Goal: Find specific page/section

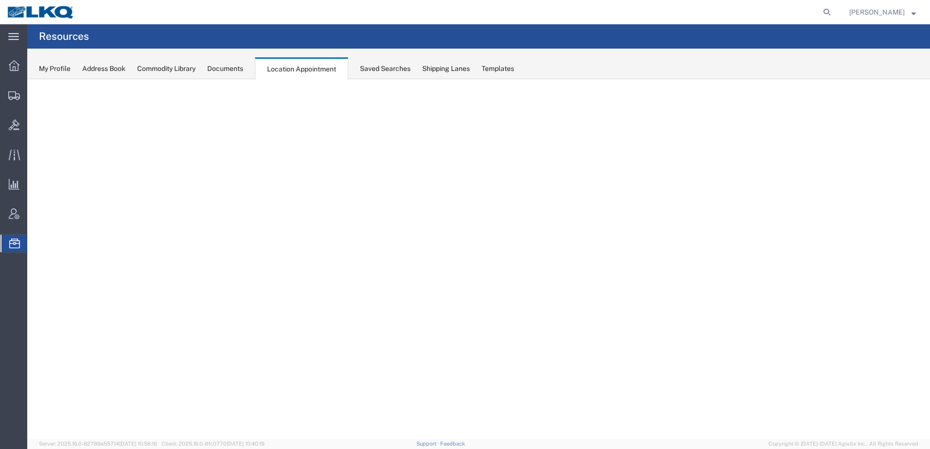
select select "30704"
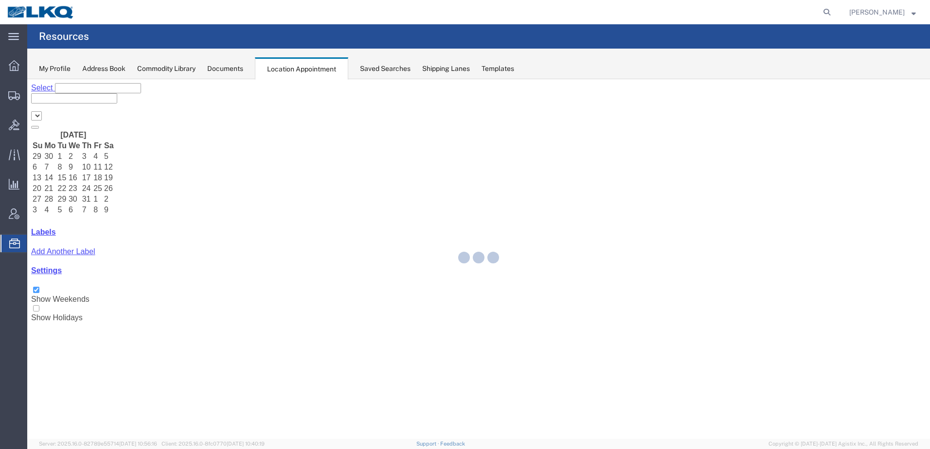
select select "30704"
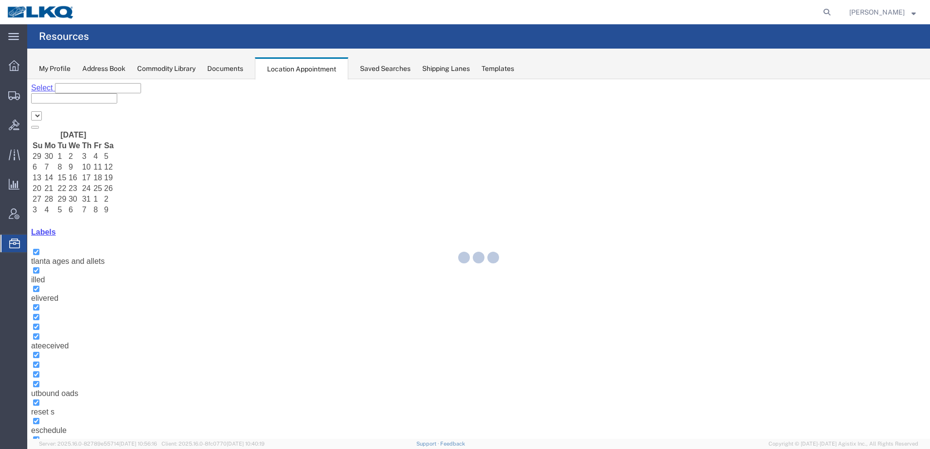
select select "30704"
